Goal: Find specific page/section: Find specific page/section

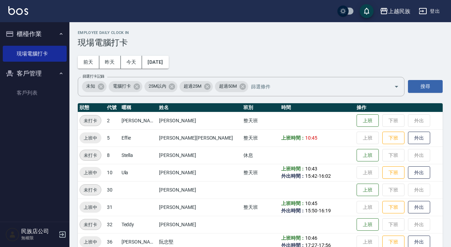
scroll to position [12, 0]
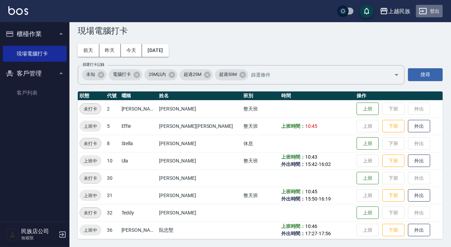
click at [428, 10] on button "登出" at bounding box center [429, 11] width 27 height 13
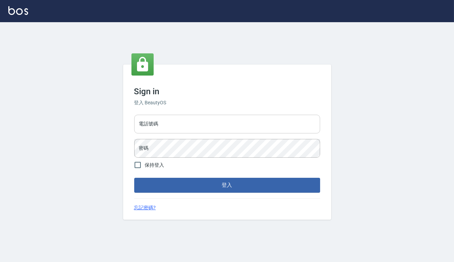
click at [184, 129] on input "電話號碼" at bounding box center [227, 124] width 186 height 19
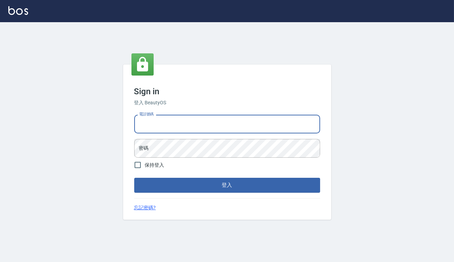
type input "0938917261"
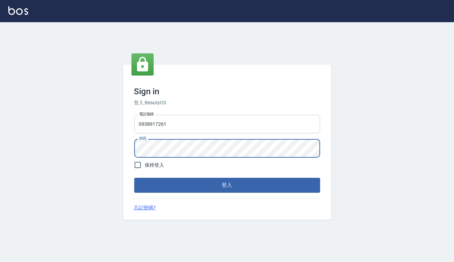
click at [134, 178] on button "登入" at bounding box center [227, 185] width 186 height 15
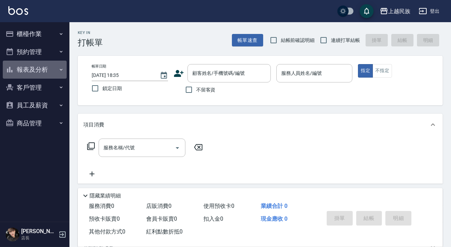
click at [49, 70] on button "報表及分析" at bounding box center [35, 70] width 64 height 18
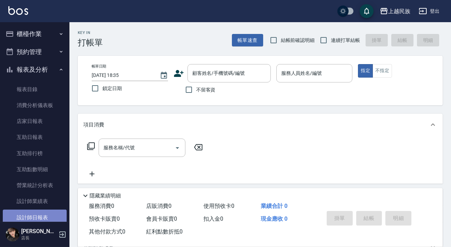
click at [37, 212] on link "設計師日報表" at bounding box center [35, 218] width 64 height 16
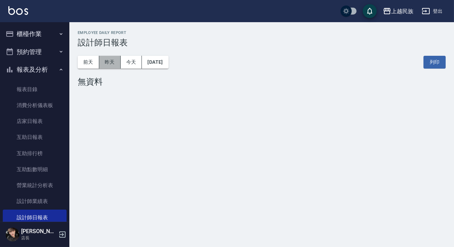
click at [108, 63] on button "昨天" at bounding box center [110, 62] width 22 height 13
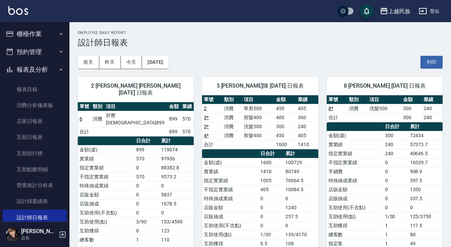
click at [429, 6] on button "登出" at bounding box center [429, 11] width 27 height 13
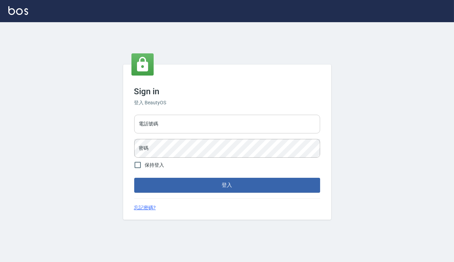
drag, startPoint x: 0, startPoint y: 0, endPoint x: 187, endPoint y: 121, distance: 222.6
click at [187, 121] on input "電話號碼" at bounding box center [227, 124] width 186 height 19
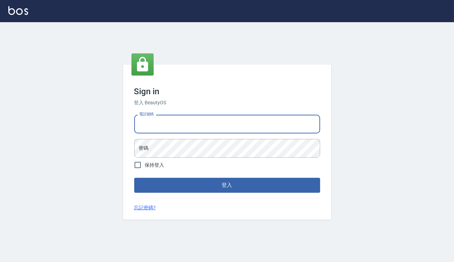
type input "82850382"
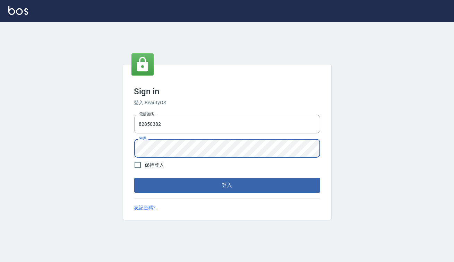
click at [134, 178] on button "登入" at bounding box center [227, 185] width 186 height 15
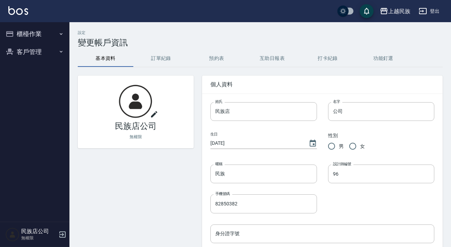
click at [28, 55] on button "客戶管理" at bounding box center [35, 52] width 64 height 18
click at [41, 66] on link "客戶列表" at bounding box center [35, 72] width 64 height 16
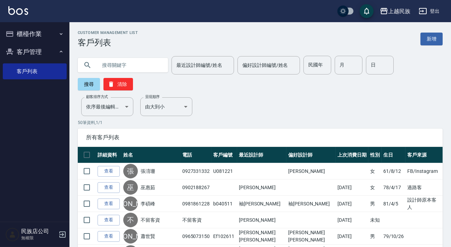
click at [200, 63] on div "最近設計師編號/姓名 最近設計師編號/姓名" at bounding box center [202, 65] width 62 height 18
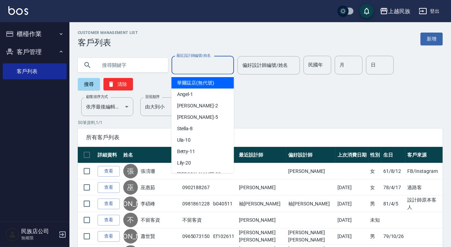
click at [146, 62] on input "text" at bounding box center [129, 65] width 65 height 19
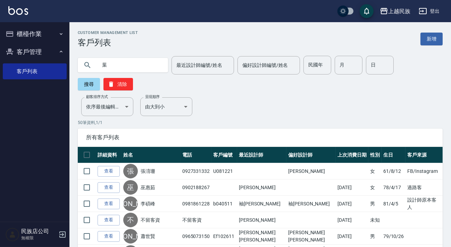
type input "葉"
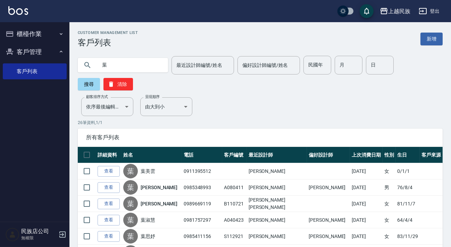
scroll to position [63, 0]
